Goal: Task Accomplishment & Management: Use online tool/utility

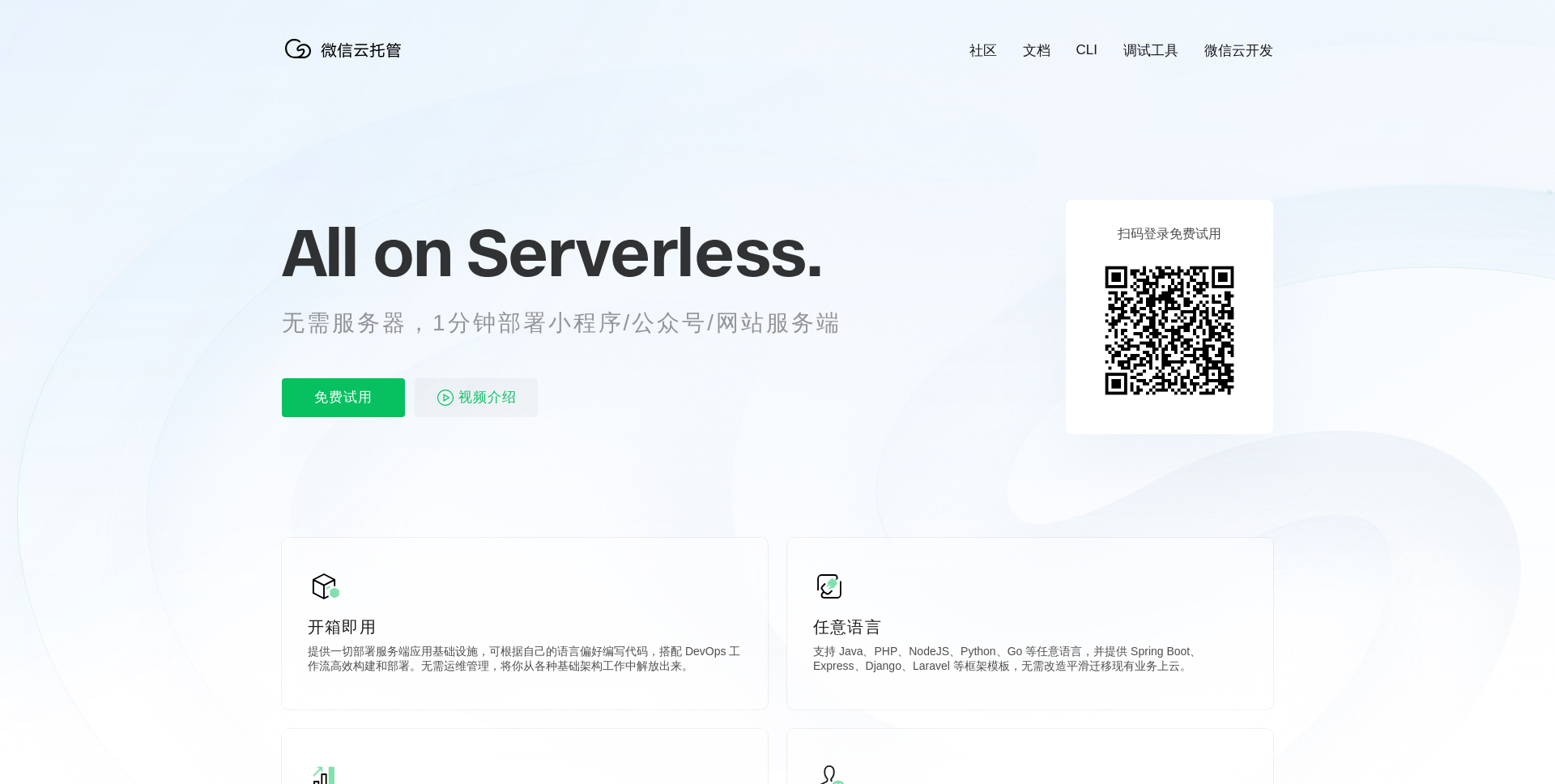
scroll to position [0, 2880]
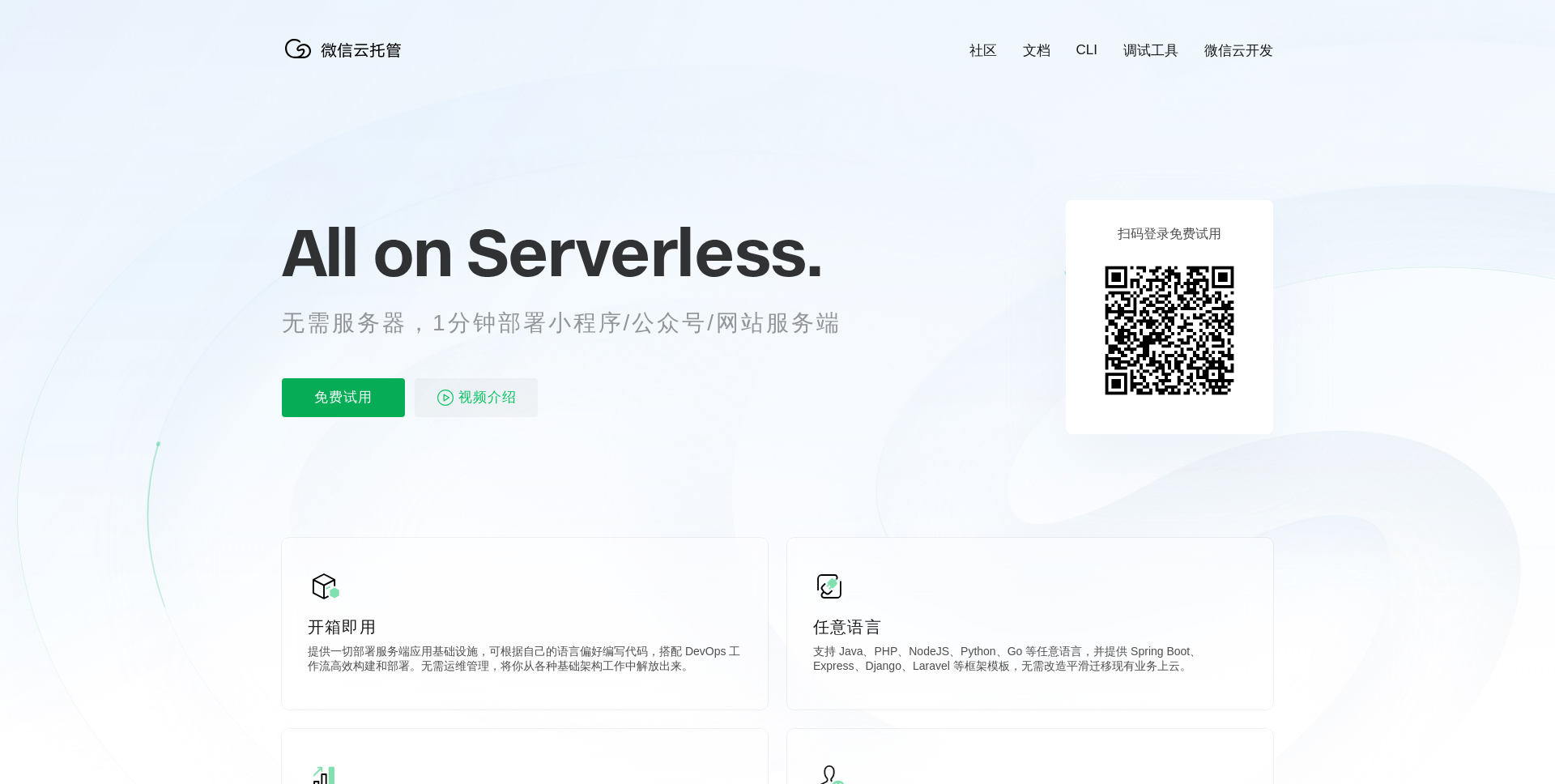
click at [307, 392] on p "免费试用" at bounding box center [343, 397] width 123 height 39
click at [1212, 72] on icon at bounding box center [777, 437] width 1555 height 875
click at [343, 410] on p "免费试用" at bounding box center [343, 397] width 123 height 39
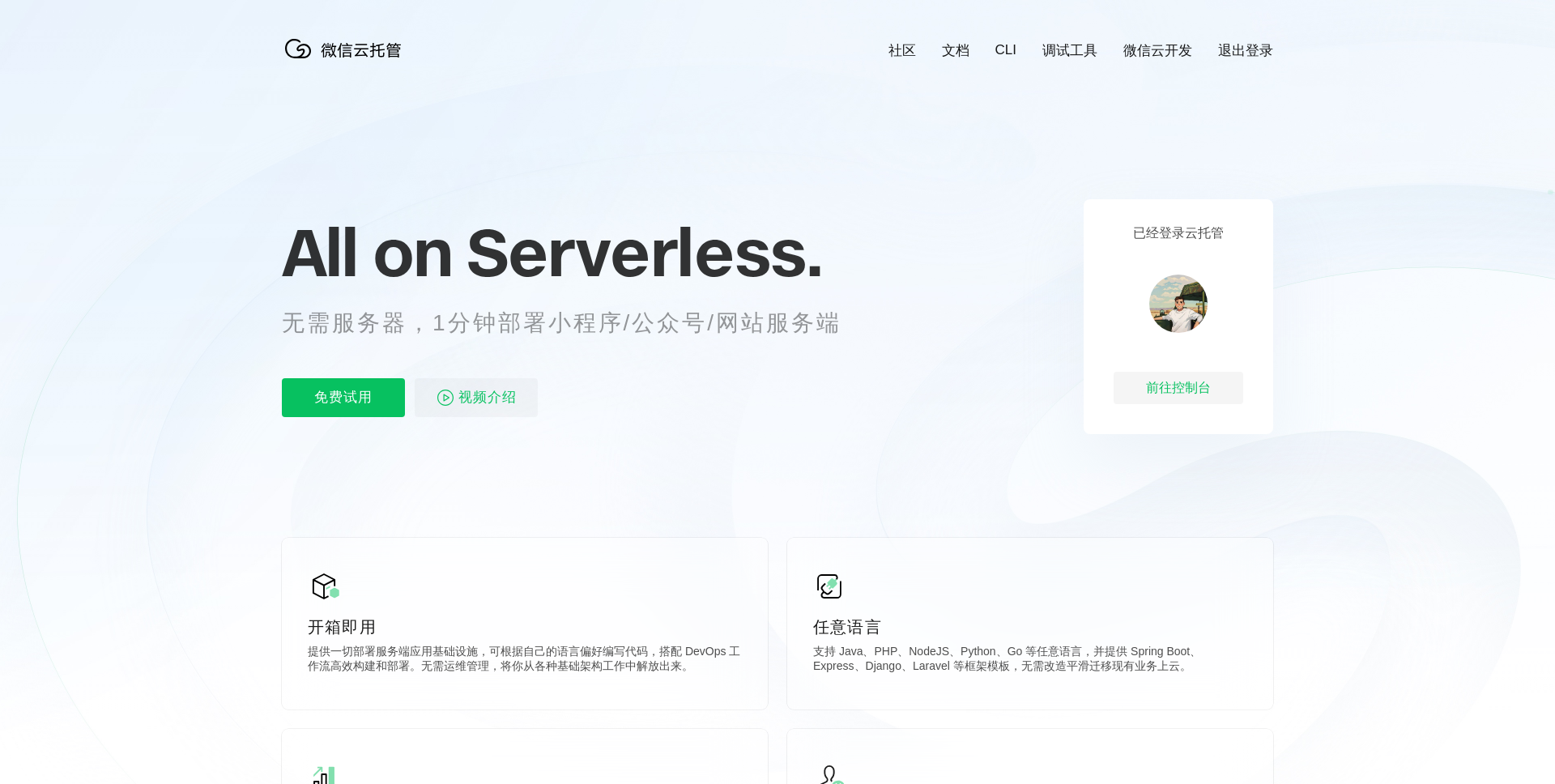
scroll to position [0, 2880]
click at [1211, 60] on icon at bounding box center [777, 437] width 1555 height 875
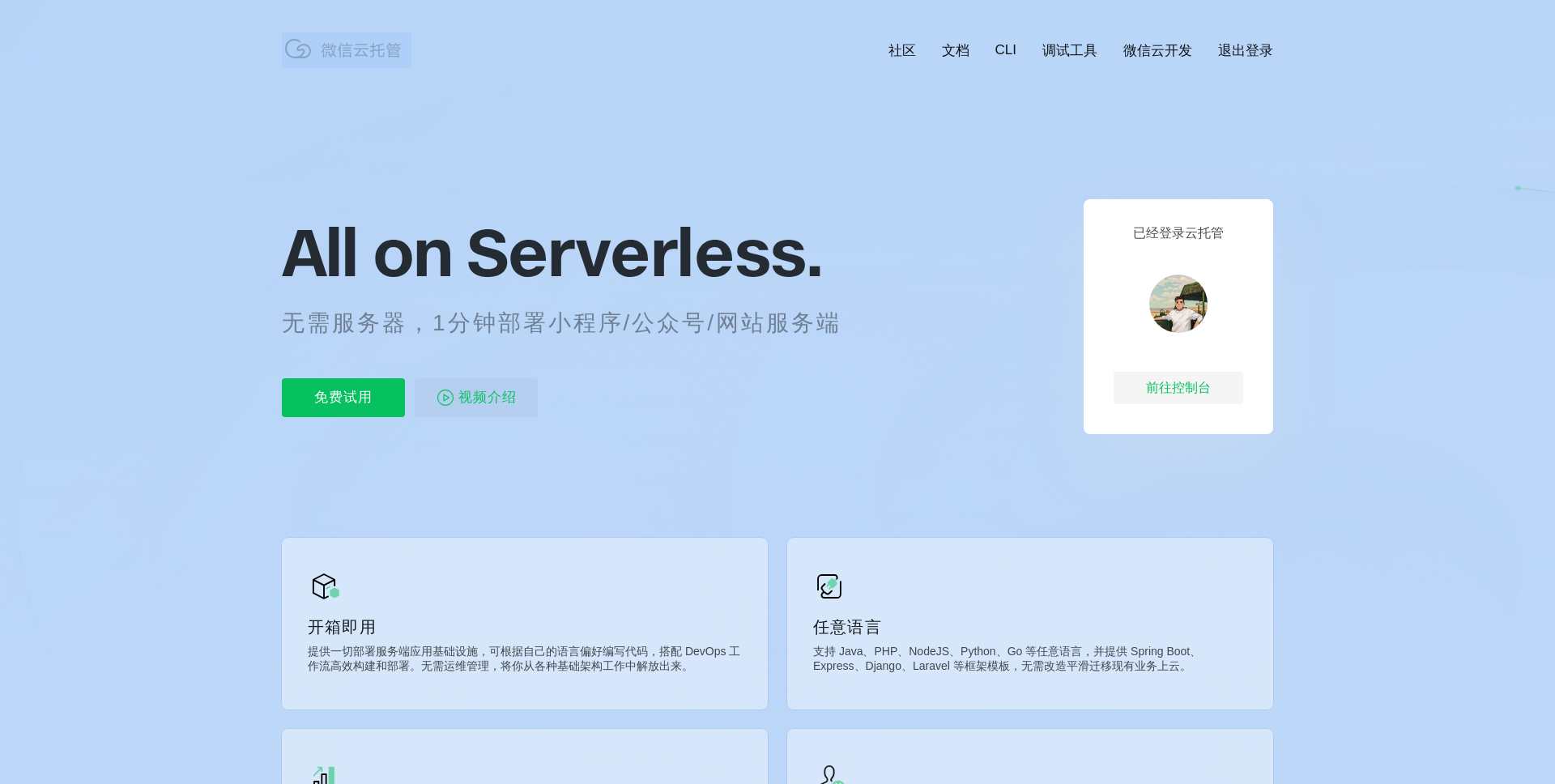
click at [1211, 60] on icon at bounding box center [777, 437] width 1555 height 875
click at [1180, 53] on link "微信云开发" at bounding box center [1158, 50] width 69 height 18
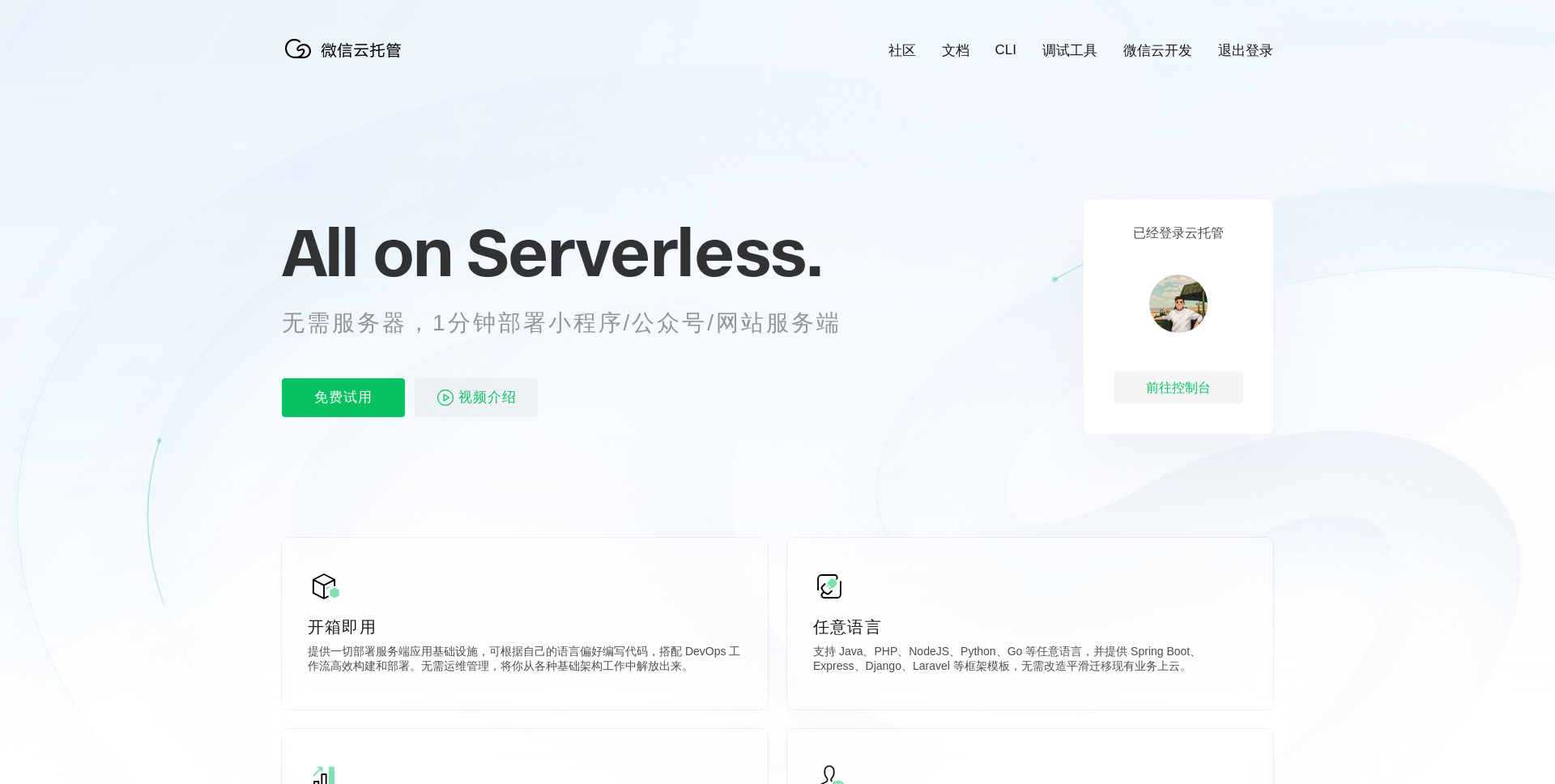
click at [1169, 345] on div "已经登录云托管 前往控制台" at bounding box center [1178, 316] width 189 height 235
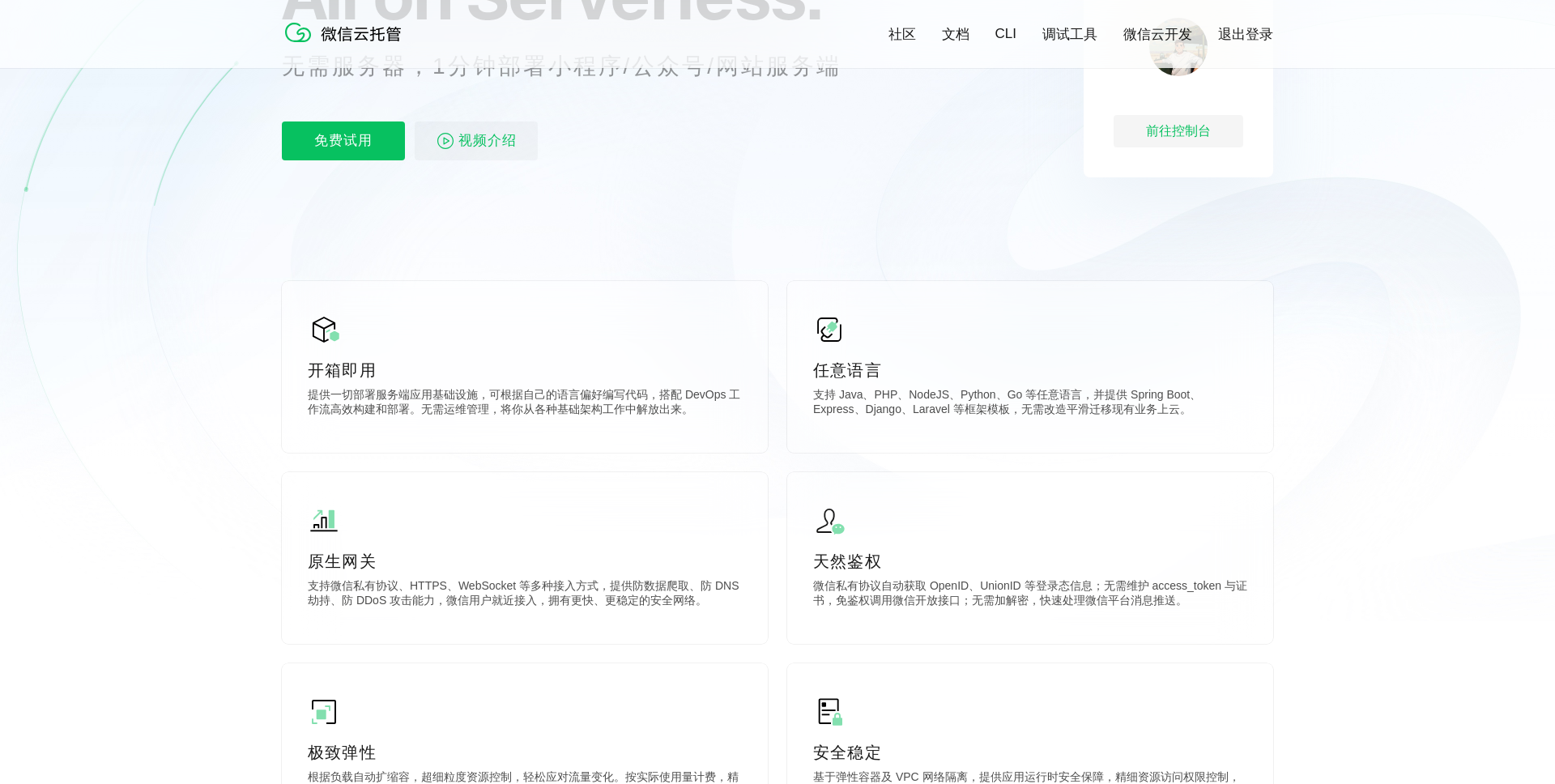
scroll to position [0, 0]
